Goal: Find specific page/section: Find specific page/section

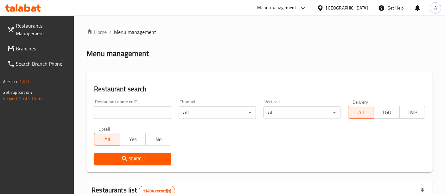
click at [131, 111] on input "search" at bounding box center [132, 112] width 77 height 13
type input "d"
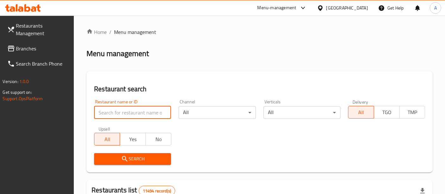
type input "o"
type input "pasta b"
click button "Search" at bounding box center [132, 159] width 77 height 12
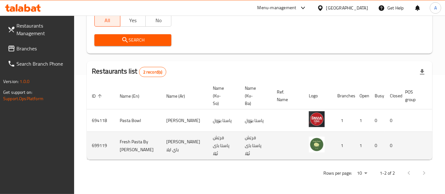
scroll to position [0, 25]
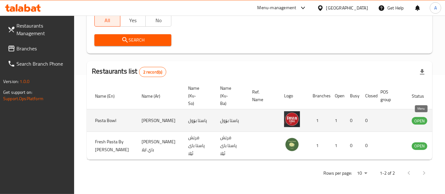
click at [445, 118] on icon "enhanced table" at bounding box center [448, 120] width 7 height 5
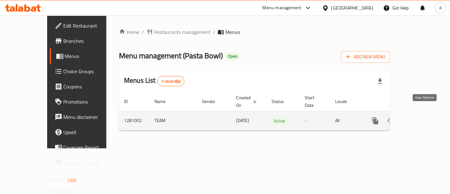
click at [425, 117] on icon "enhanced table" at bounding box center [422, 121] width 8 height 8
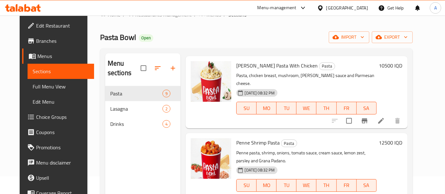
scroll to position [17, 0]
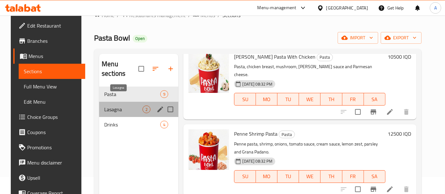
click at [114, 105] on span "Lasagna" at bounding box center [123, 109] width 38 height 8
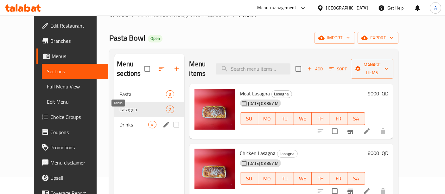
click at [119, 121] on span "Drinks" at bounding box center [133, 125] width 29 height 8
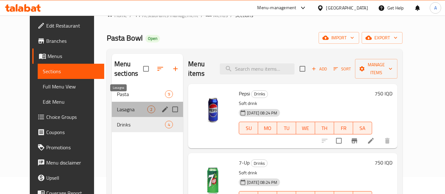
click at [117, 105] on span "Lasagna" at bounding box center [132, 109] width 30 height 8
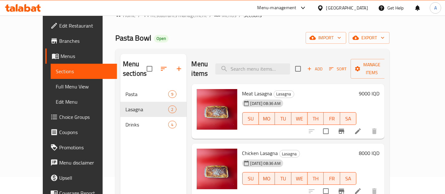
click at [125, 158] on div "Menu sections Pasta 9 Lasagna 2 Drinks 4" at bounding box center [153, 151] width 66 height 194
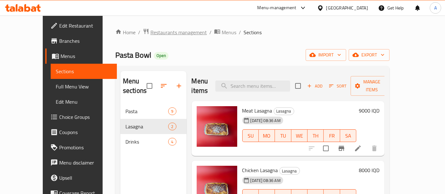
click at [158, 36] on span "Restaurants management" at bounding box center [178, 33] width 56 height 8
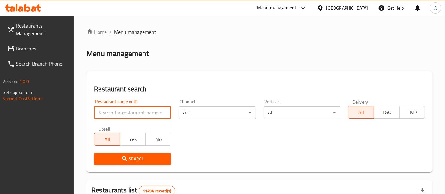
click at [154, 115] on input "search" at bounding box center [132, 112] width 77 height 13
type input "[PERSON_NAME] clo"
click button "Search" at bounding box center [132, 159] width 77 height 12
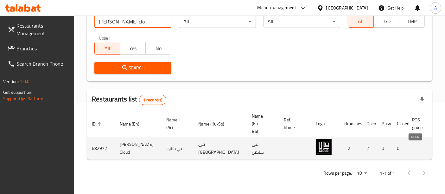
scroll to position [0, 25]
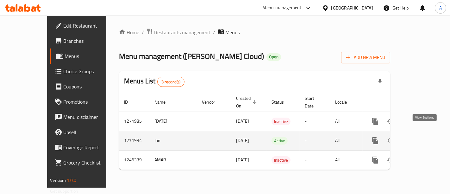
click at [427, 133] on link "enhanced table" at bounding box center [421, 140] width 15 height 15
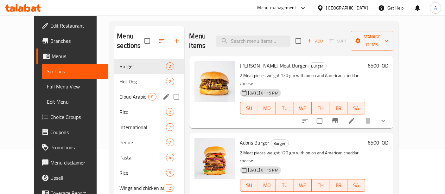
scroll to position [45, 0]
click at [119, 77] on span "Hot Dog" at bounding box center [133, 81] width 29 height 8
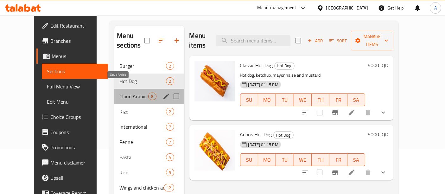
click at [119, 93] on span "Cloud Arabic" at bounding box center [133, 97] width 29 height 8
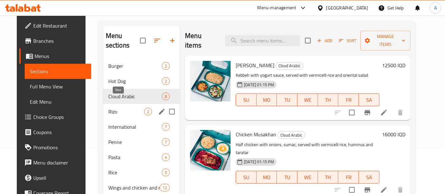
click at [110, 108] on span "Rizo" at bounding box center [126, 112] width 36 height 8
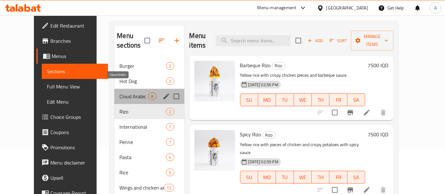
click at [119, 93] on span "Cloud Arabic" at bounding box center [133, 97] width 29 height 8
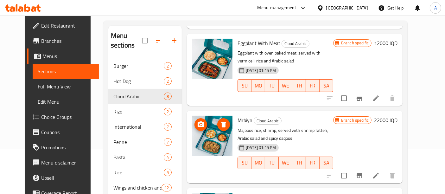
scroll to position [169, 0]
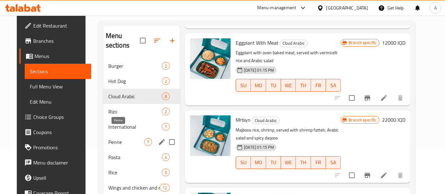
click at [113, 138] on span "Penne" at bounding box center [126, 142] width 36 height 8
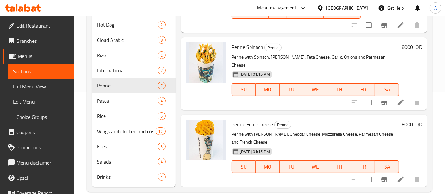
scroll to position [102, 0]
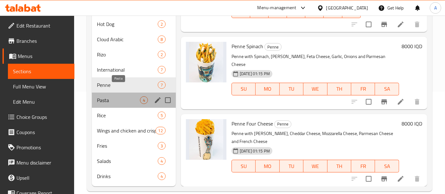
click at [117, 96] on span "Pasta" at bounding box center [118, 100] width 43 height 8
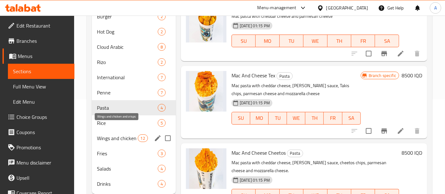
scroll to position [102, 0]
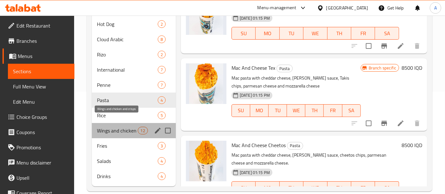
click at [119, 127] on span "Wings and chicken and crisps" at bounding box center [117, 131] width 41 height 8
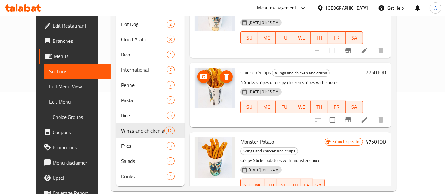
scroll to position [437, 0]
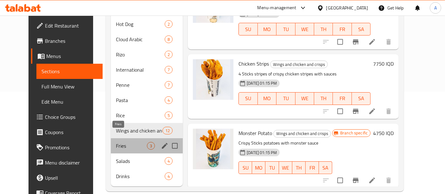
click at [116, 142] on span "Fries" at bounding box center [131, 146] width 31 height 8
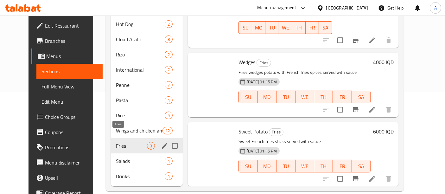
scroll to position [15, 0]
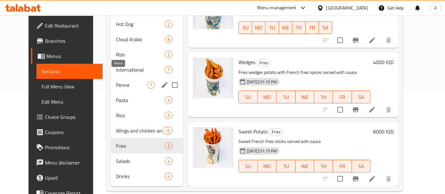
click at [116, 81] on span "Penne" at bounding box center [131, 85] width 31 height 8
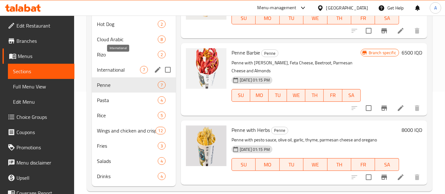
click at [114, 66] on span "International" at bounding box center [118, 70] width 43 height 8
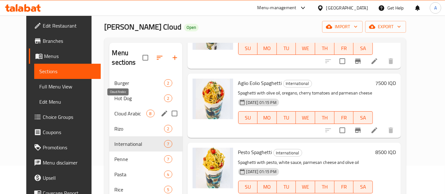
scroll to position [28, 0]
click at [114, 108] on div "Cloud Arabic 8" at bounding box center [145, 113] width 73 height 15
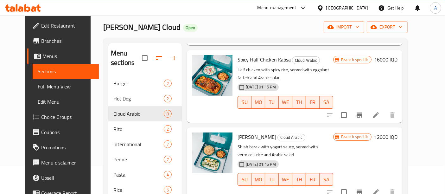
scroll to position [102, 0]
